Goal: Task Accomplishment & Management: Use online tool/utility

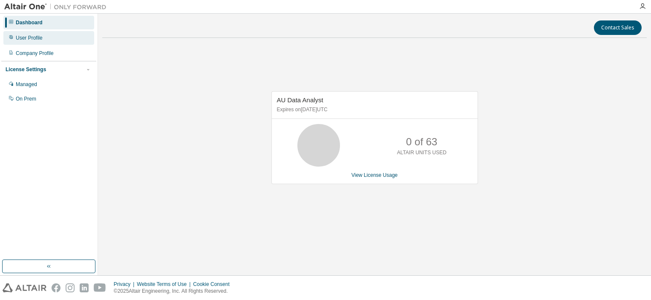
click at [38, 35] on div "User Profile" at bounding box center [29, 38] width 27 height 7
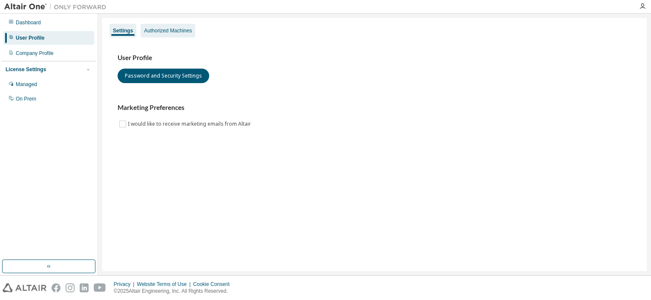
click at [161, 27] on div "Authorized Machines" at bounding box center [168, 30] width 48 height 7
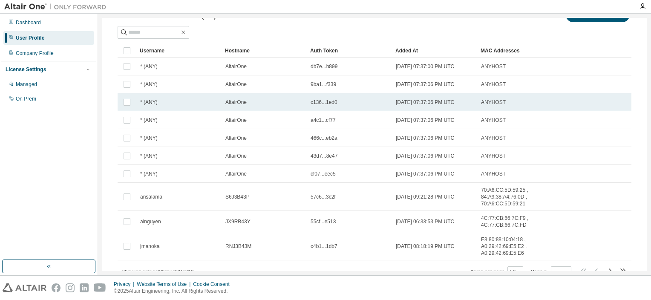
scroll to position [76, 0]
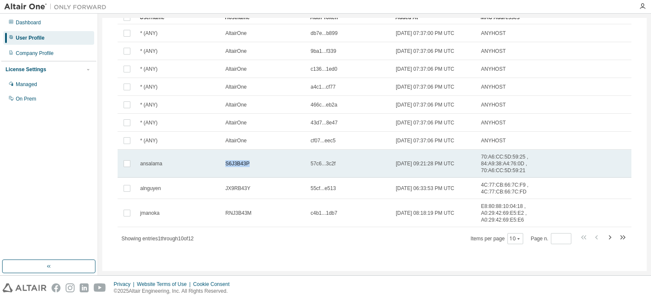
drag, startPoint x: 208, startPoint y: 160, endPoint x: 262, endPoint y: 162, distance: 53.3
click at [262, 162] on tr "ansalama S6J3B43P 57c6...3c2f [DATE] 09:21:28 PM UTC 70:A6:CC:5D:59:25 , 84:A9:…" at bounding box center [375, 164] width 514 height 28
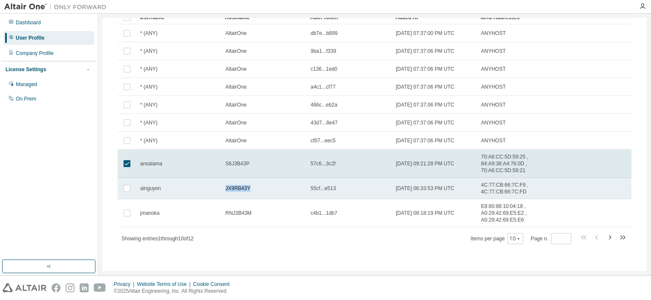
drag, startPoint x: 266, startPoint y: 189, endPoint x: 221, endPoint y: 186, distance: 44.5
click at [221, 186] on tr "alnguyen JX9RB43Y 55cf...e513 [DATE] 06:33:53 PM UTC 4C:77:CB:66:7C:F9 , 4C:77:…" at bounding box center [375, 188] width 514 height 21
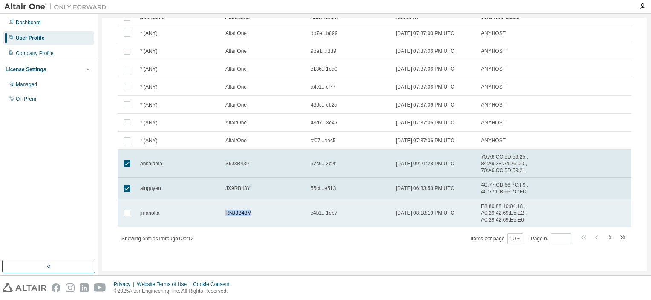
drag, startPoint x: 271, startPoint y: 210, endPoint x: 206, endPoint y: 210, distance: 65.2
click at [206, 210] on tr "jmanoka RNJ3B43M c4b1...1db7 [DATE] 08:18:19 PM UTC E8:80:88:10:04:18 , A0:29:4…" at bounding box center [375, 213] width 514 height 28
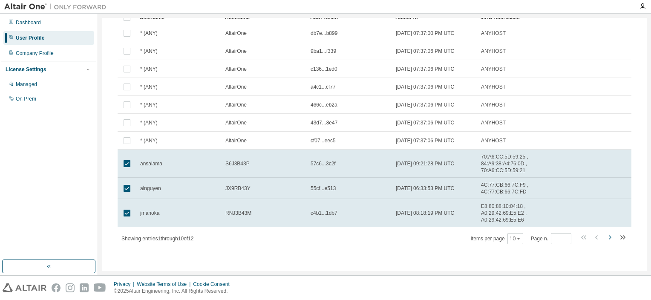
click at [605, 237] on icon "button" at bounding box center [610, 237] width 10 height 10
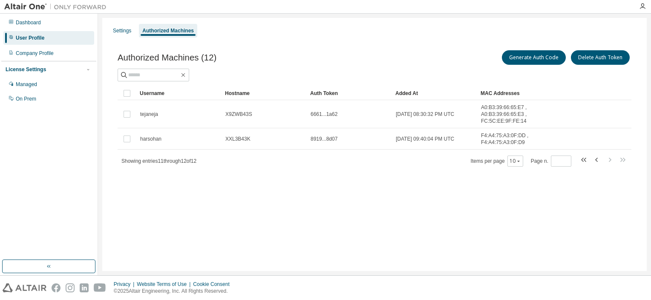
scroll to position [0, 0]
click at [597, 159] on icon "button" at bounding box center [596, 160] width 3 height 4
type input "*"
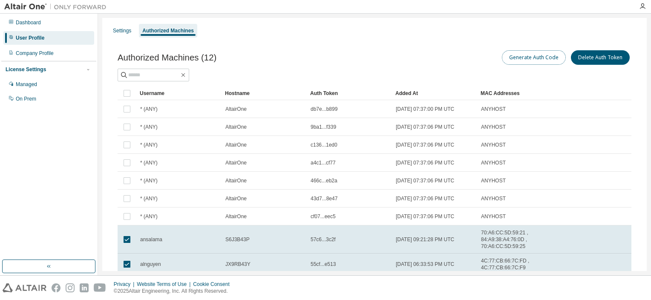
click at [522, 55] on button "Generate Auth Code" at bounding box center [534, 57] width 64 height 14
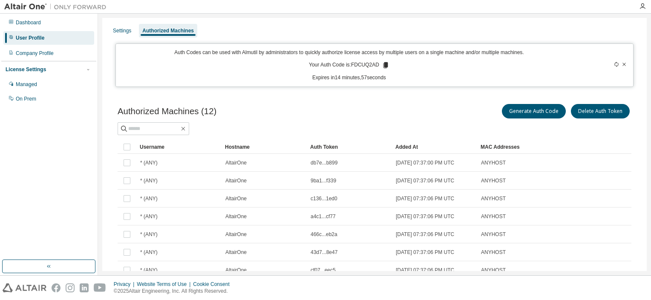
click at [384, 65] on icon at bounding box center [386, 65] width 5 height 6
